Goal: Find specific page/section: Find specific page/section

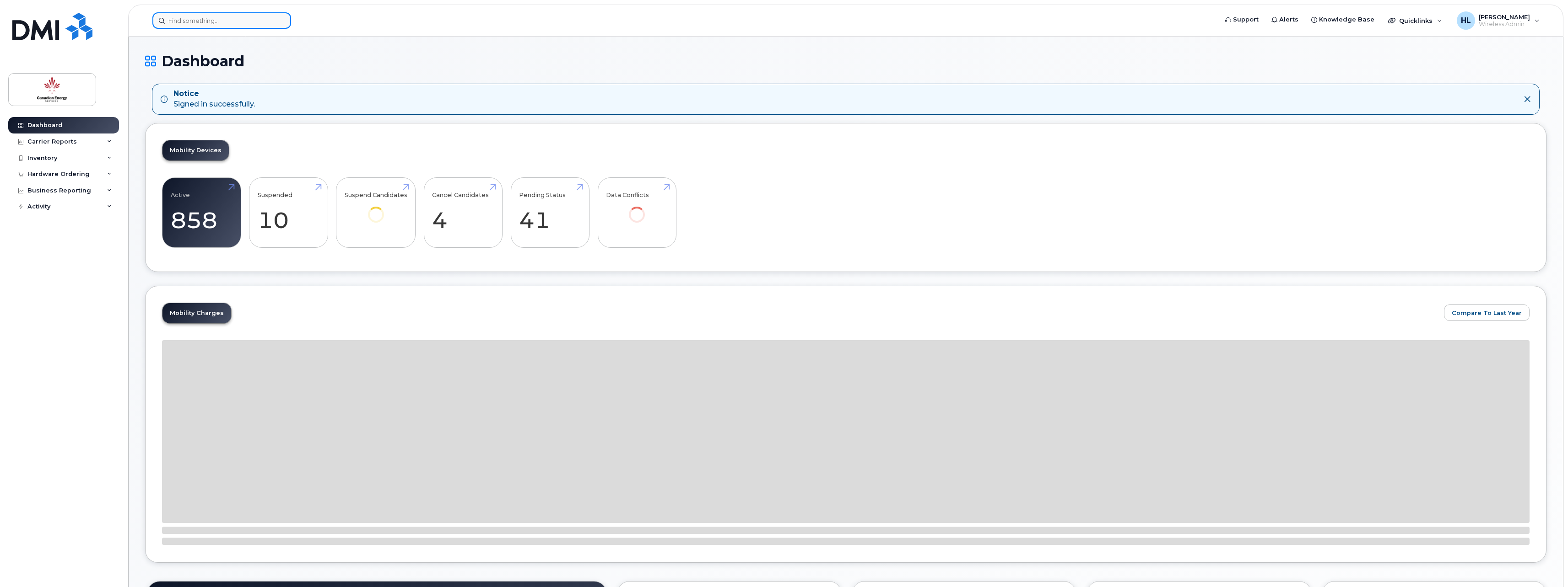
click at [249, 21] on input at bounding box center [222, 20] width 139 height 16
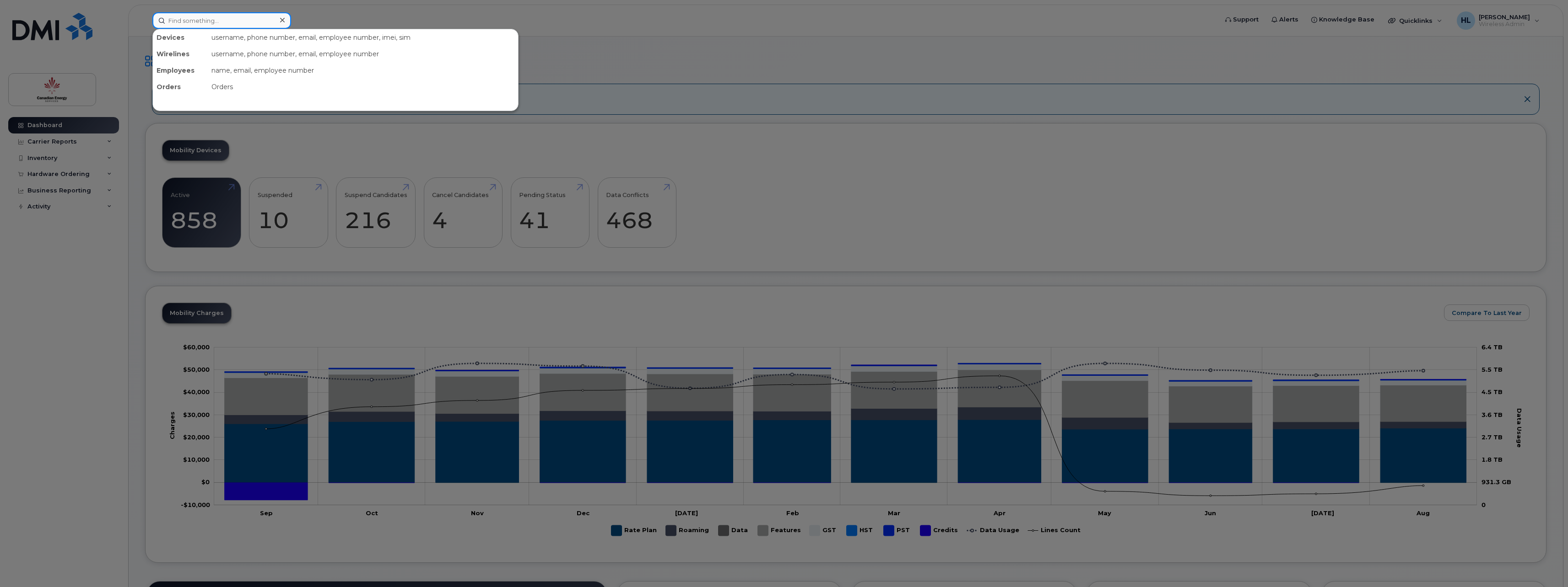
paste input "[TECHNICAL_ID]"
type input "[TECHNICAL_ID]"
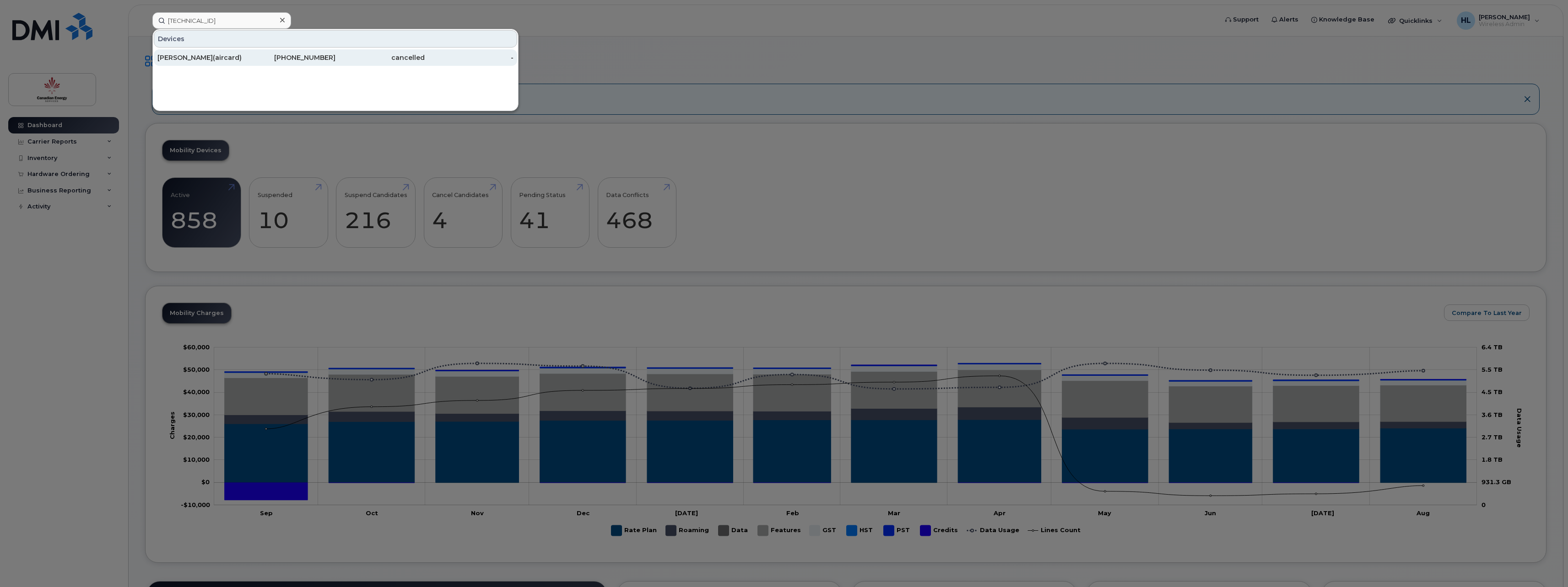
click at [241, 64] on div "[PERSON_NAME](aircard)" at bounding box center [202, 57] width 89 height 16
